Goal: Task Accomplishment & Management: Use online tool/utility

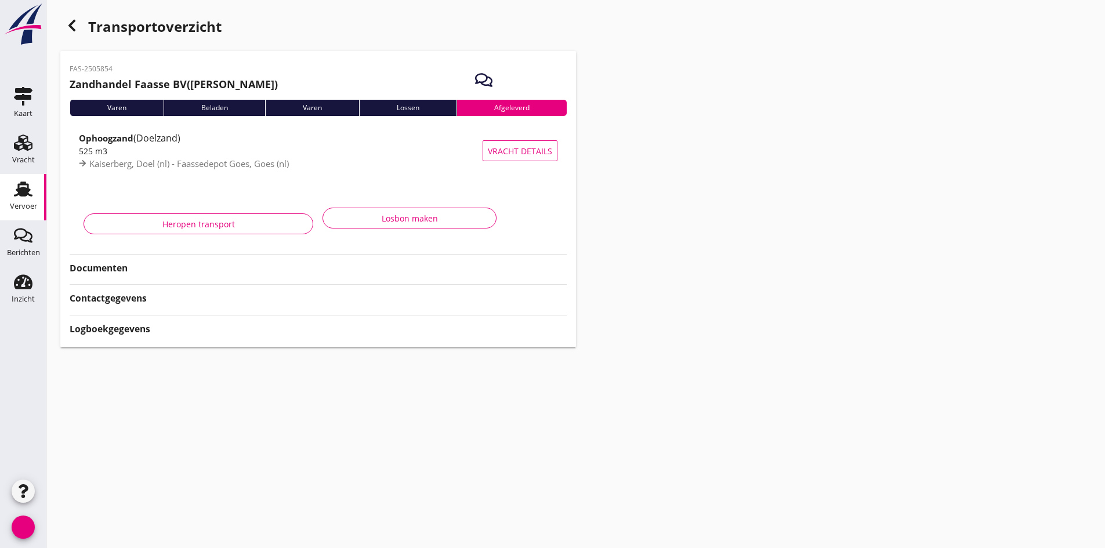
click at [31, 198] on div "Vervoer" at bounding box center [23, 206] width 27 height 16
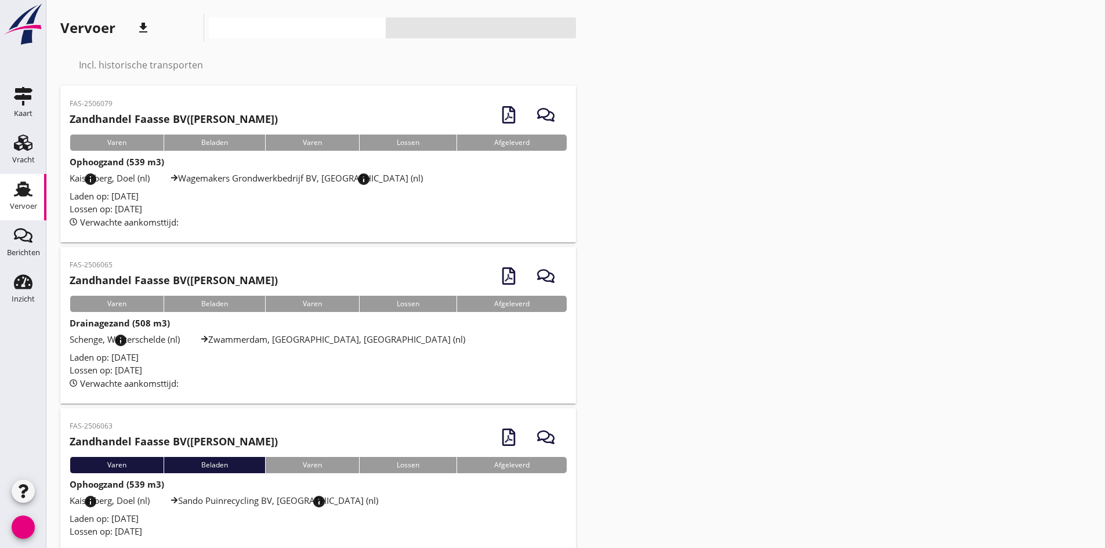
click at [125, 518] on font "Laden op: [DATE]" at bounding box center [104, 519] width 69 height 12
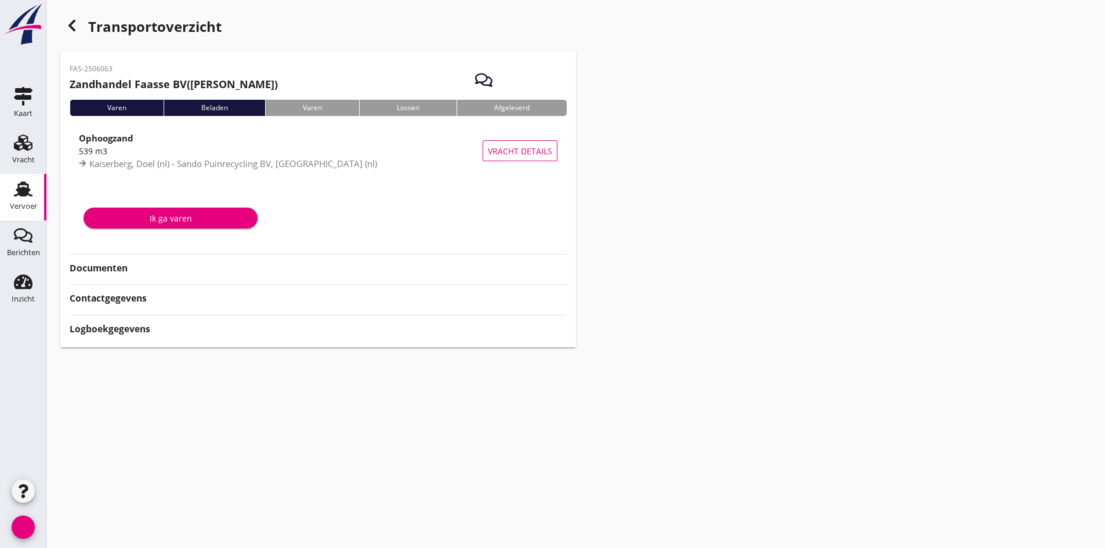
click at [103, 263] on font "Documenten" at bounding box center [99, 268] width 58 height 13
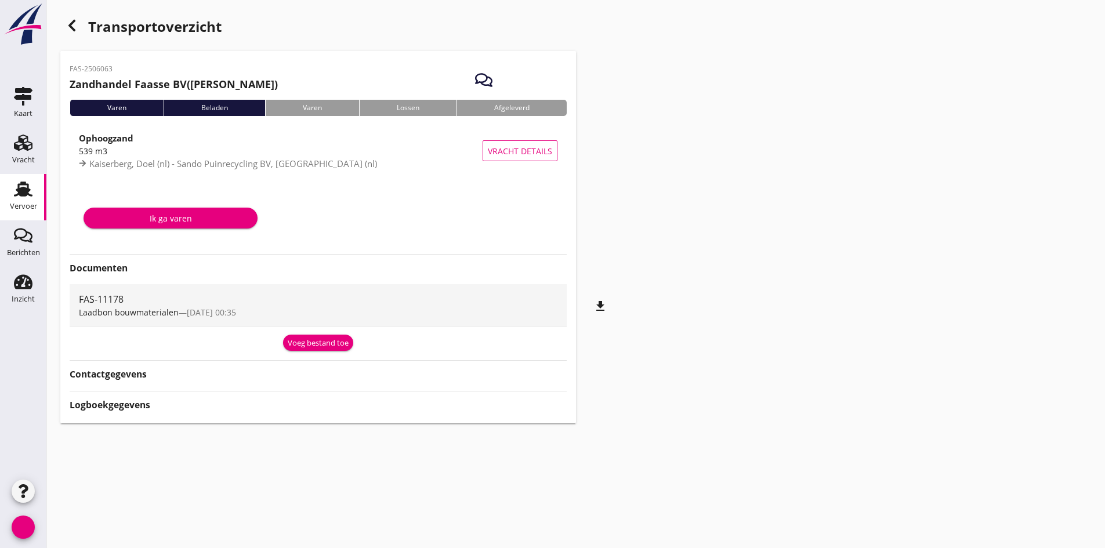
click at [305, 348] on font "Voeg bestand toe" at bounding box center [318, 344] width 61 height 12
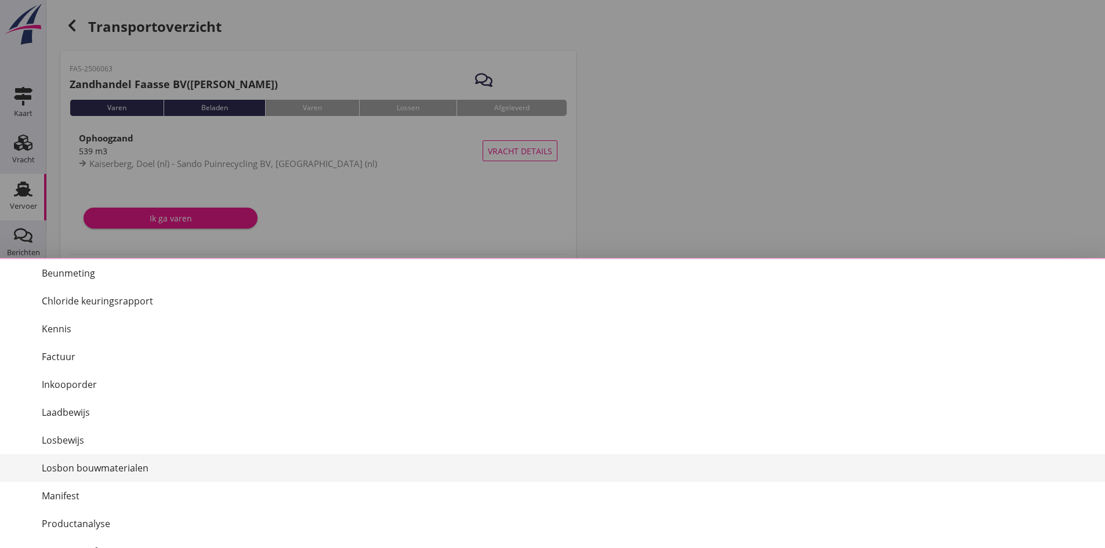
click at [128, 466] on font "Losbon bouwmaterialen" at bounding box center [95, 468] width 107 height 13
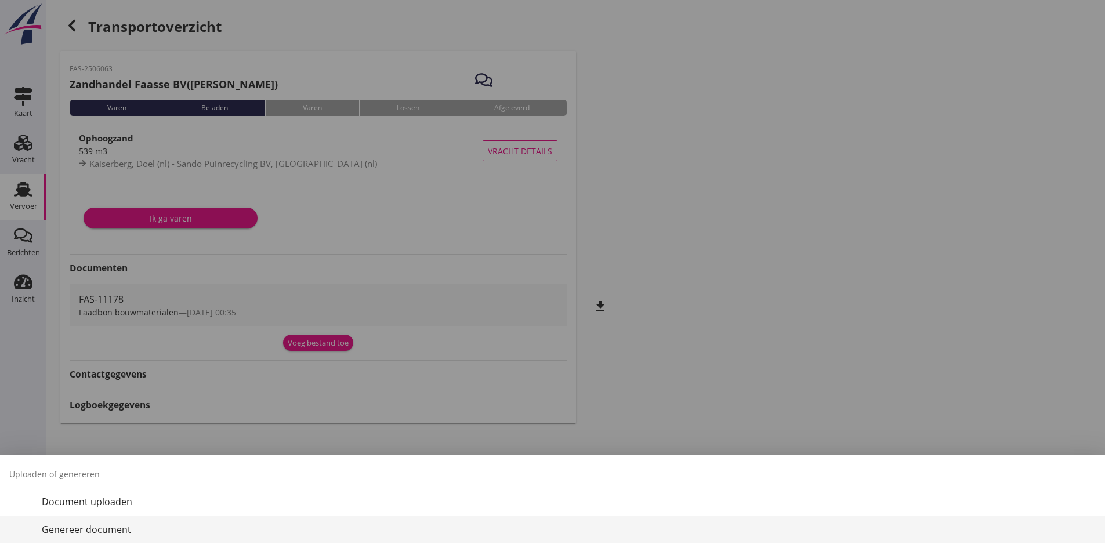
click at [110, 530] on font "Genereer document" at bounding box center [86, 529] width 89 height 13
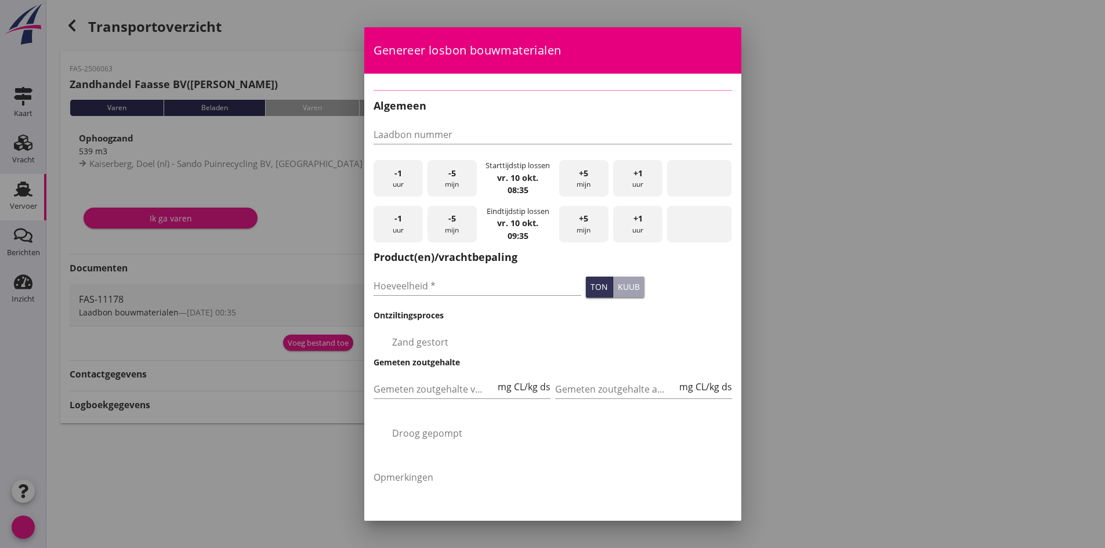
type input "FAS-11178"
checkbox input "true"
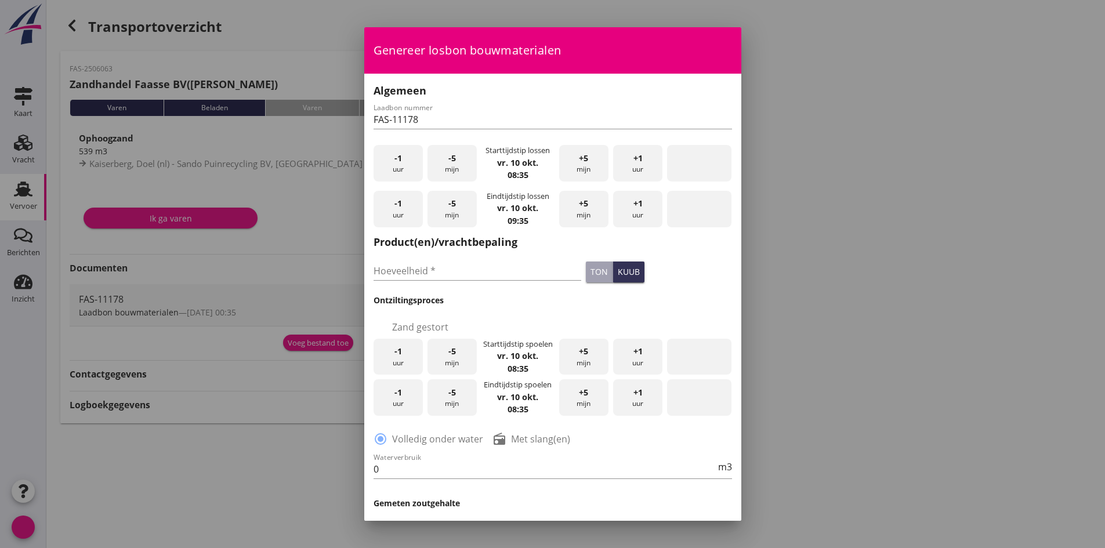
click at [579, 162] on font "+5" at bounding box center [583, 158] width 9 height 11
click at [430, 271] on input "Hoeveelheid *" at bounding box center [478, 271] width 208 height 19
type input "520"
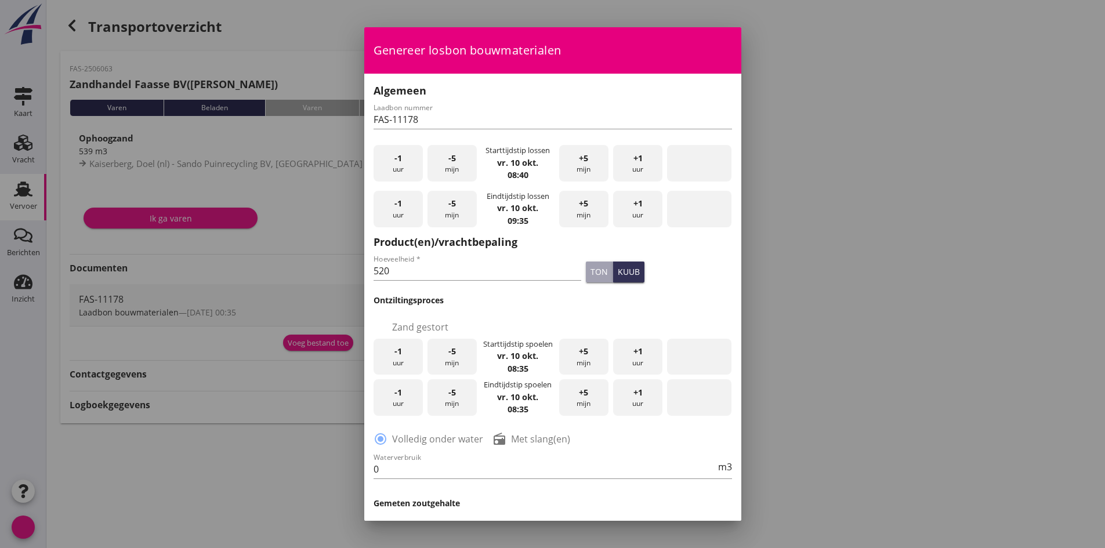
click at [520, 306] on div "selectievakje Zand gestort" at bounding box center [552, 321] width 363 height 30
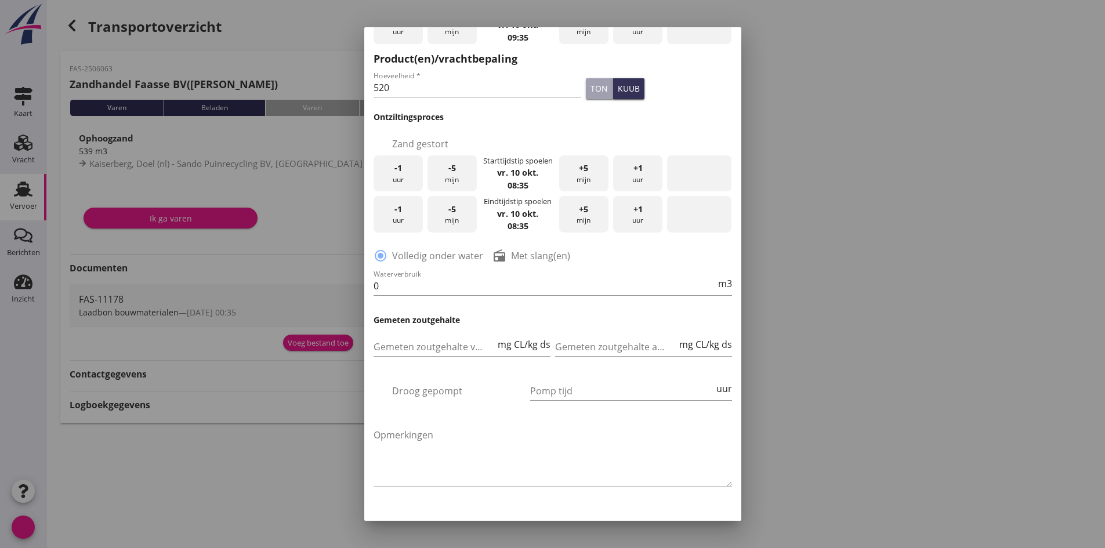
scroll to position [220, 0]
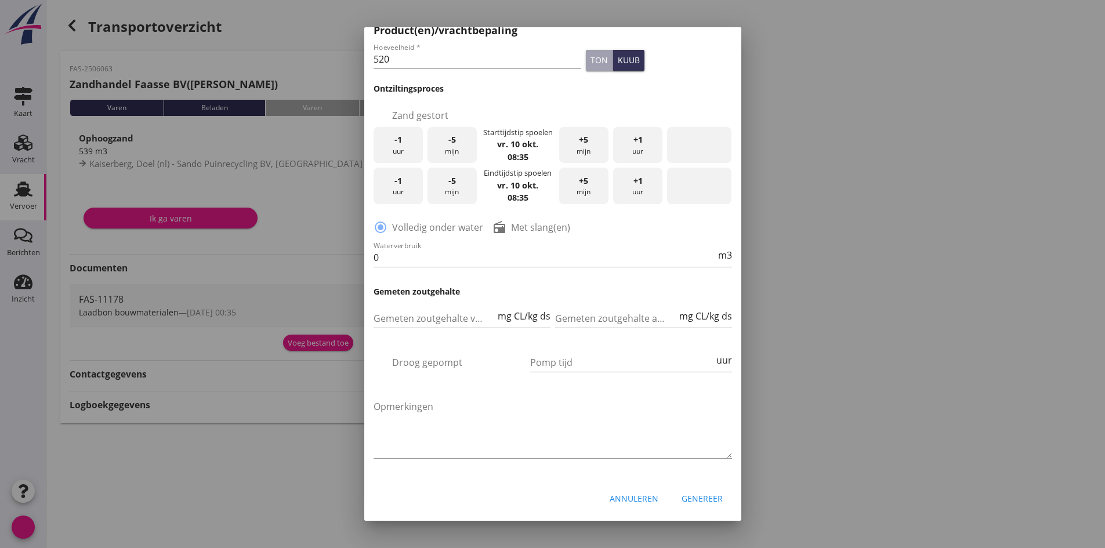
click at [402, 146] on font "uur" at bounding box center [398, 151] width 11 height 10
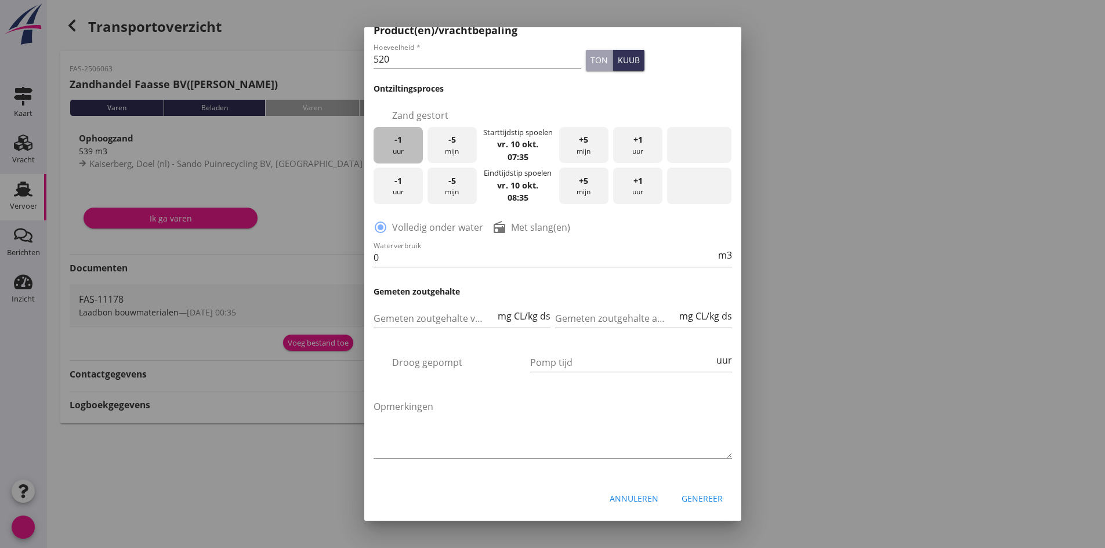
click at [402, 146] on font "uur" at bounding box center [398, 151] width 11 height 10
click at [511, 221] on font "Met slang(en)" at bounding box center [540, 227] width 59 height 13
radio input "false"
radio input "true"
click at [458, 248] on input "0" at bounding box center [545, 257] width 342 height 19
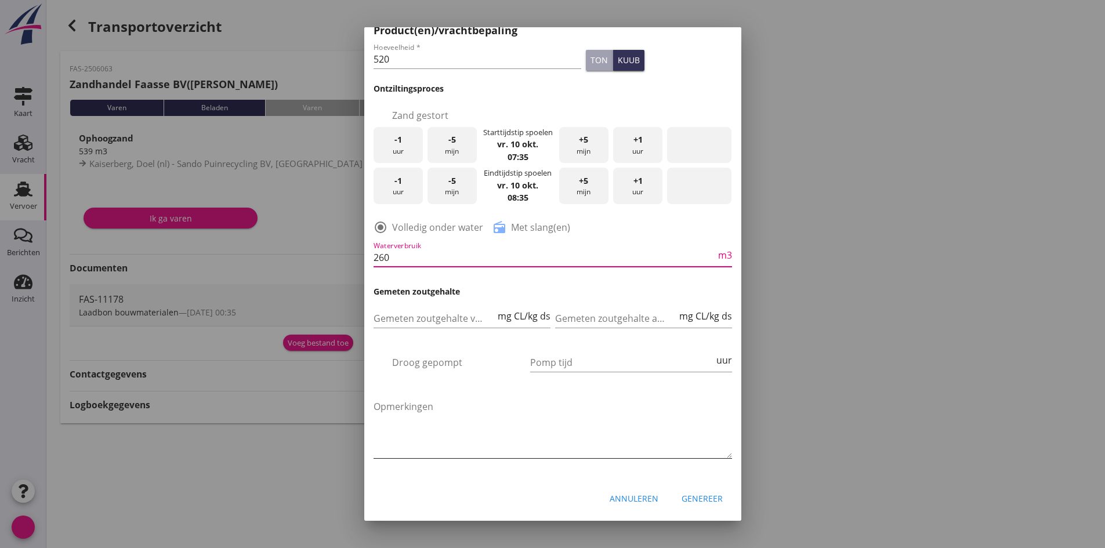
type input "260"
click at [644, 428] on textarea "Opmerkingen" at bounding box center [553, 427] width 358 height 61
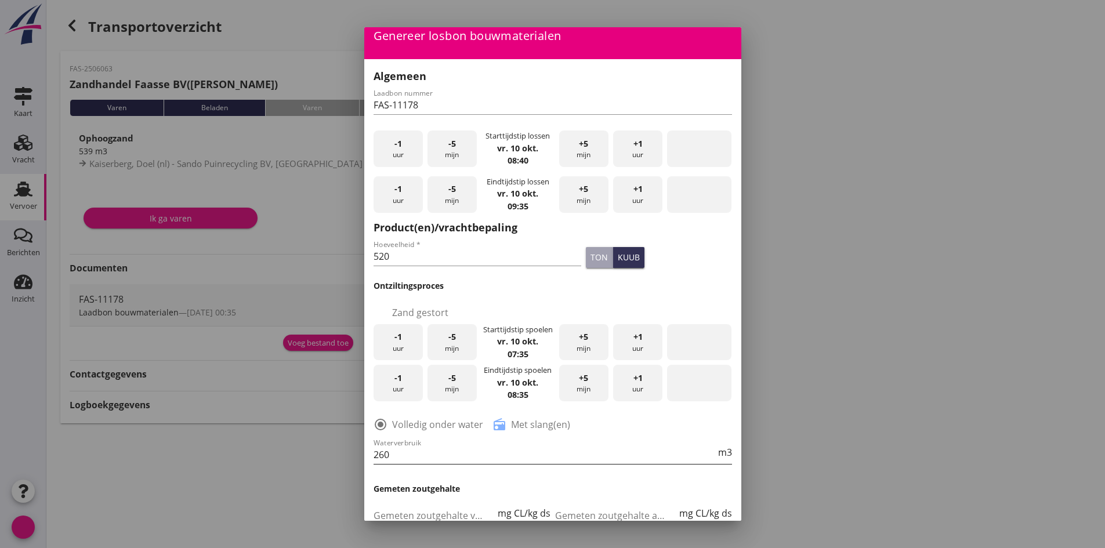
scroll to position [0, 0]
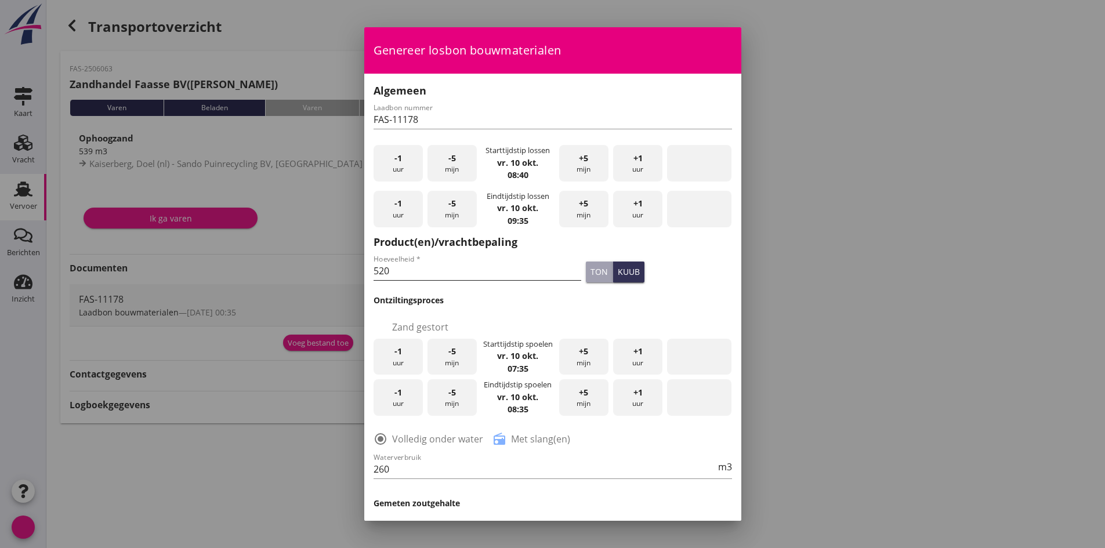
click at [434, 266] on input "520" at bounding box center [478, 271] width 208 height 19
type input "530"
click at [559, 296] on h3 "Ontziltingsproces" at bounding box center [553, 300] width 358 height 12
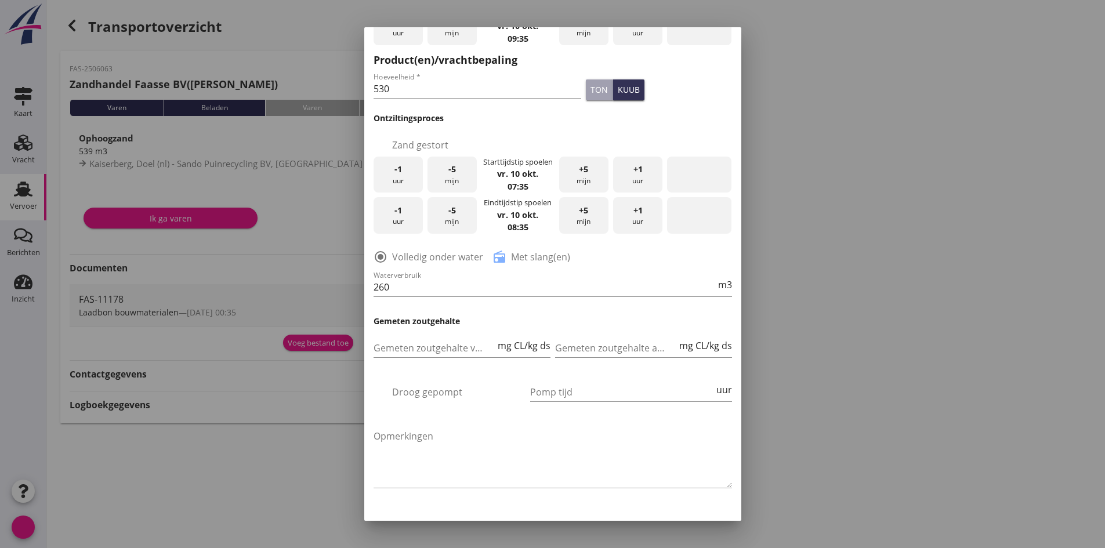
scroll to position [220, 0]
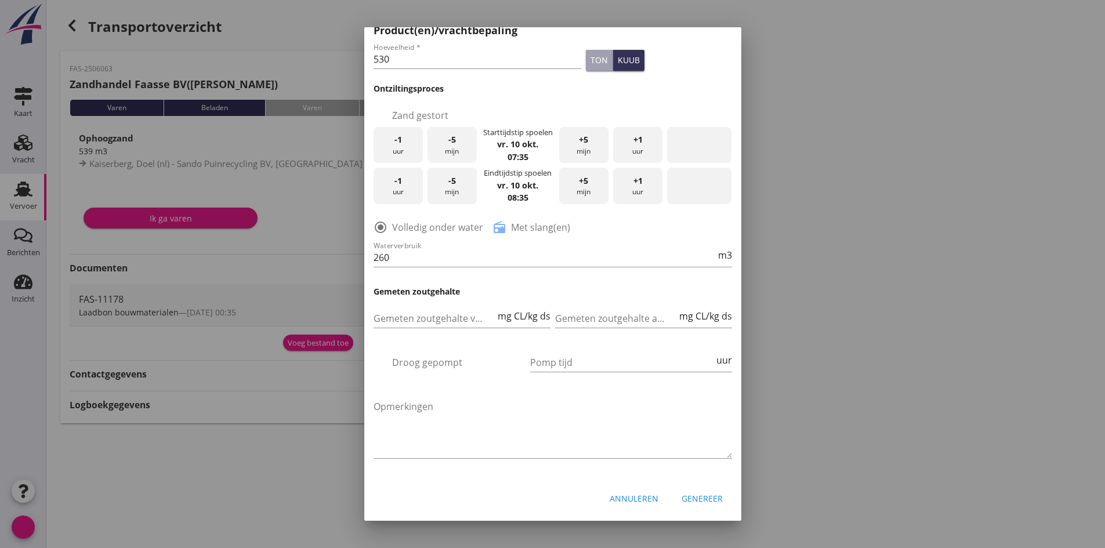
click at [701, 488] on button "Genereer" at bounding box center [702, 498] width 60 height 21
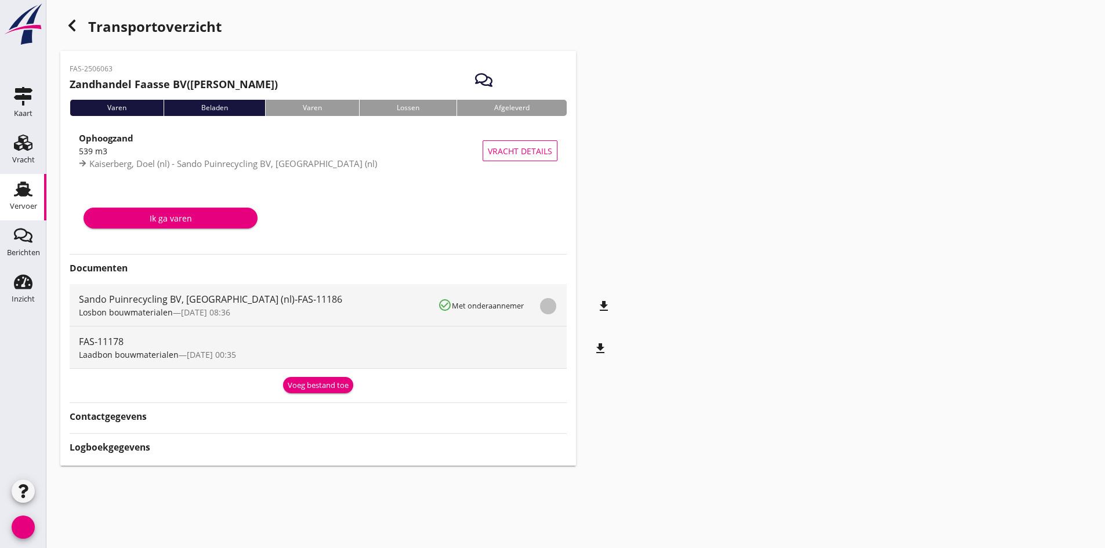
click at [608, 307] on font "bestand_download" at bounding box center [547, 306] width 125 height 14
